Goal: Task Accomplishment & Management: Manage account settings

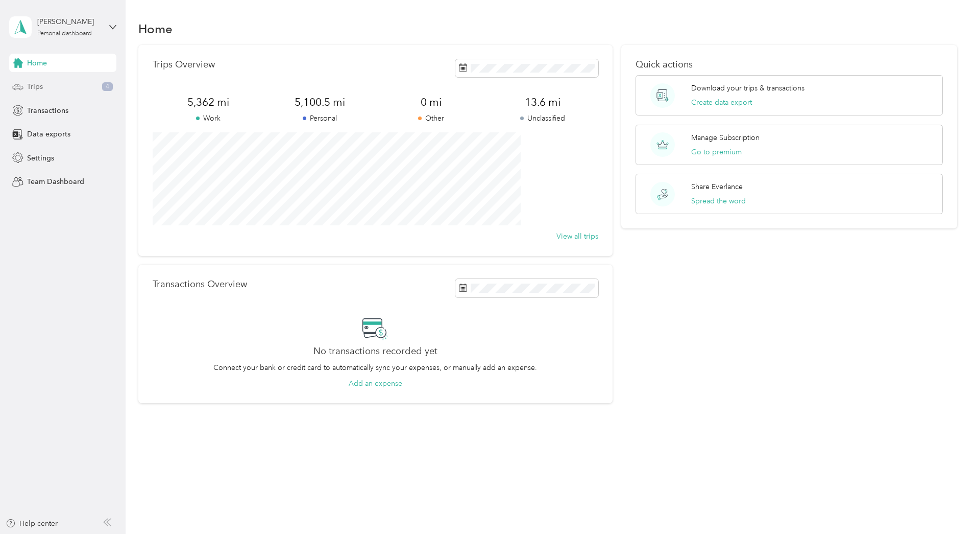
click at [35, 86] on span "Trips" at bounding box center [35, 86] width 16 height 11
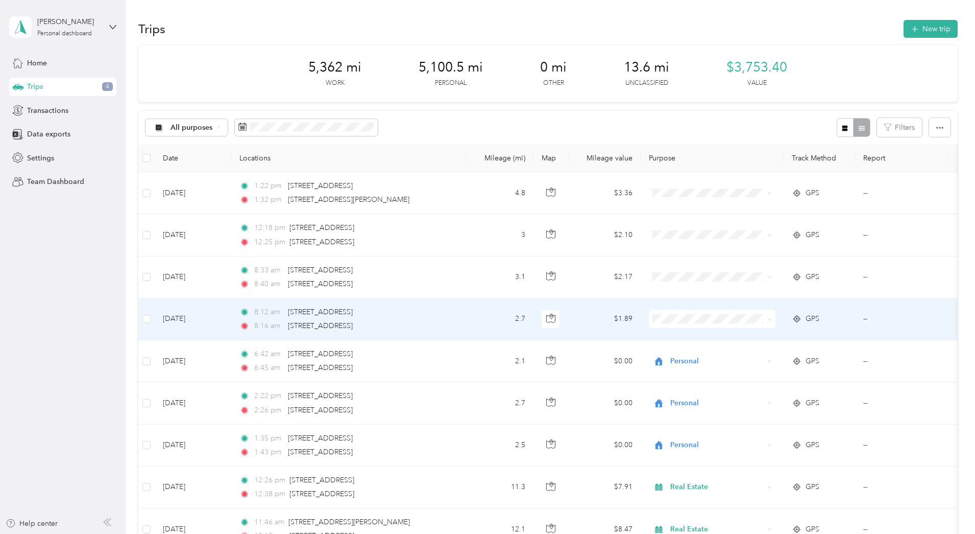
click at [753, 357] on span "Personal" at bounding box center [789, 355] width 94 height 11
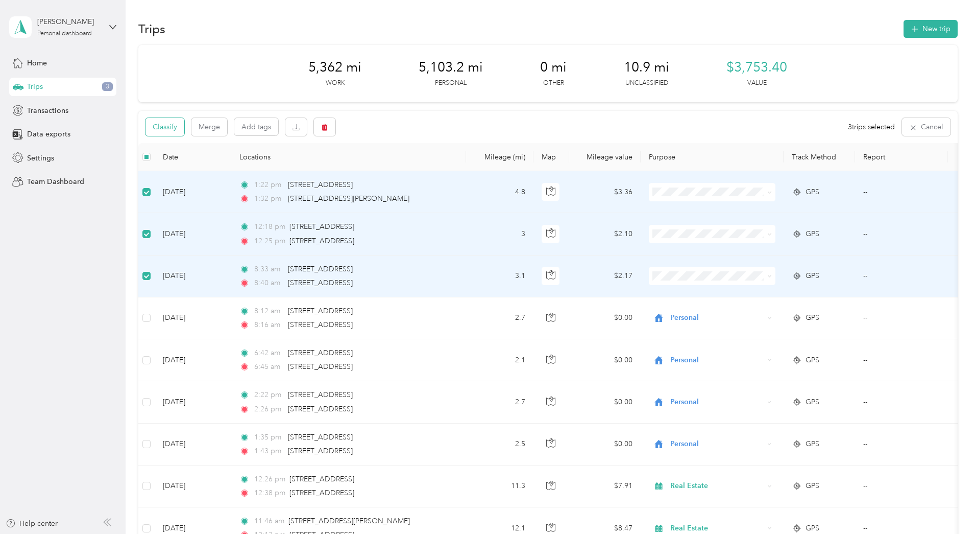
click at [184, 128] on button "Classify" at bounding box center [165, 127] width 39 height 18
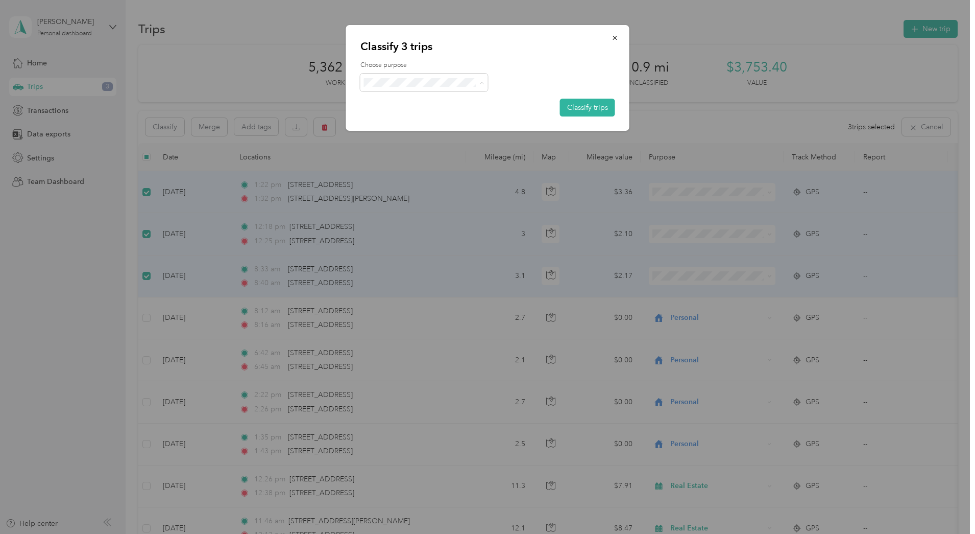
click at [400, 134] on span "Real Estate" at bounding box center [433, 137] width 95 height 11
click at [588, 107] on button "Classify trips" at bounding box center [587, 108] width 55 height 18
